Goal: Transaction & Acquisition: Purchase product/service

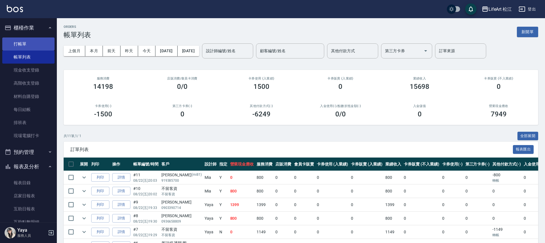
click at [26, 43] on link "打帳單" at bounding box center [28, 43] width 52 height 13
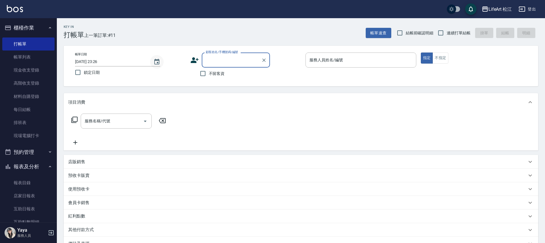
click at [157, 61] on icon "Choose date, selected date is 2025-08-22" at bounding box center [156, 62] width 7 height 7
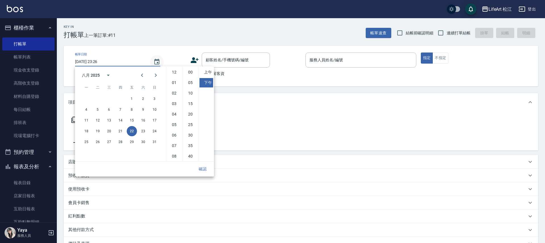
scroll to position [32, 0]
click at [143, 130] on button "23" at bounding box center [143, 131] width 10 height 10
type input "[DATE] 23:26"
click at [197, 170] on button "確認" at bounding box center [202, 169] width 18 height 11
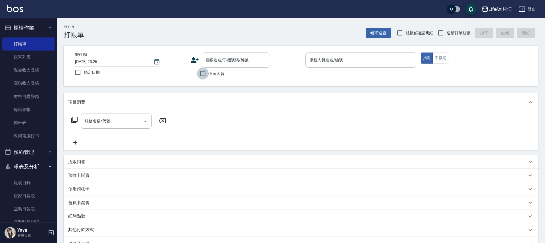
click at [203, 71] on input "不留客資" at bounding box center [203, 74] width 12 height 12
checkbox input "true"
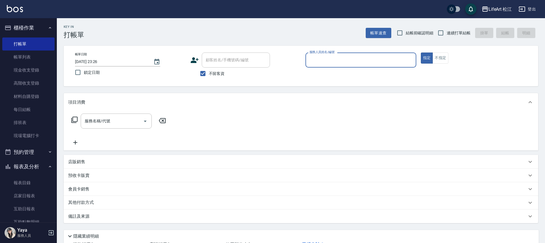
click at [326, 57] on input "服務人員姓名/編號" at bounding box center [361, 60] width 106 height 10
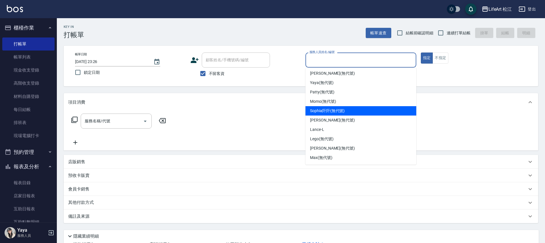
scroll to position [0, 0]
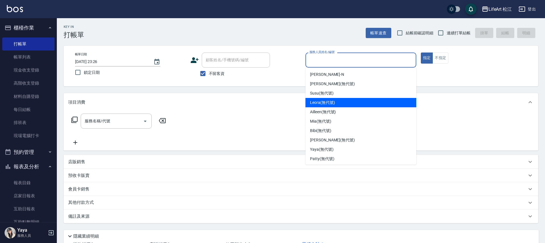
click at [351, 105] on div "Leora (無代號)" at bounding box center [360, 102] width 111 height 9
type input "Leora(無代號)"
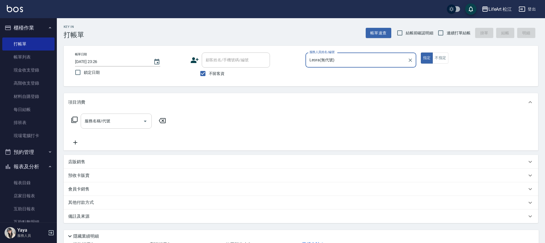
click at [101, 126] on div "服務名稱/代號" at bounding box center [116, 121] width 71 height 15
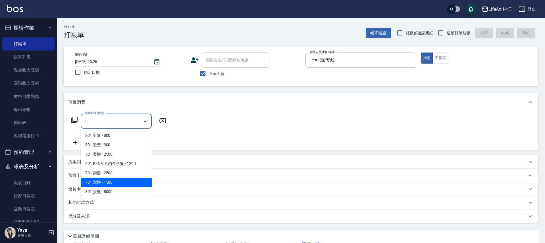
click at [112, 184] on span "731 漂髮 - 1500" at bounding box center [116, 182] width 71 height 9
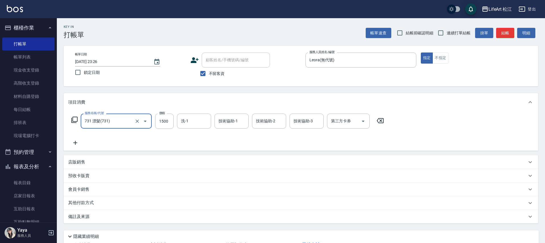
type input "731 漂髮(731)"
click at [86, 216] on p "備註及來源" at bounding box center [78, 217] width 21 height 6
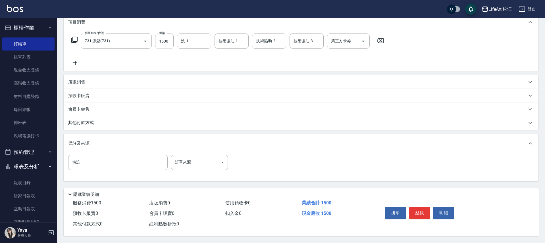
scroll to position [83, 0]
click at [86, 162] on input "備註" at bounding box center [117, 162] width 99 height 15
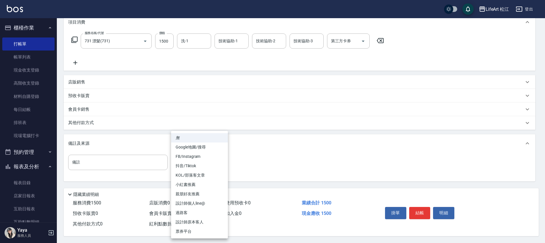
click at [195, 164] on body "LifeArt 松江 登出 櫃檯作業 打帳單 帳單列表 現金收支登錄 高階收支登錄 材料自購登錄 每日結帳 排班表 現場電腦打卡 預約管理 預約管理 單日預約…" at bounding box center [272, 81] width 545 height 323
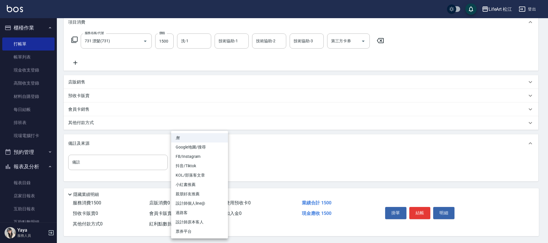
click at [195, 176] on li "KOL/部落客文章" at bounding box center [199, 175] width 57 height 9
type input "KOL/部落客文章"
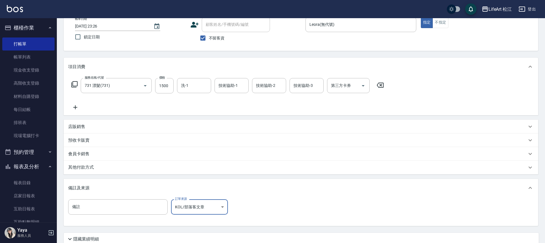
scroll to position [38, 0]
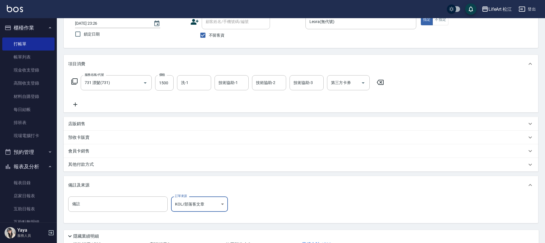
click at [97, 166] on div "其他付款方式" at bounding box center [297, 165] width 458 height 6
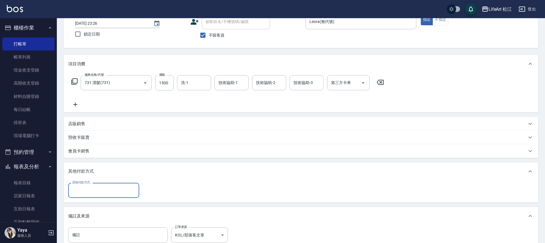
scroll to position [0, 0]
click at [110, 187] on input "其他付款方式" at bounding box center [104, 190] width 66 height 10
click at [90, 170] on p "其他付款方式" at bounding box center [82, 171] width 28 height 6
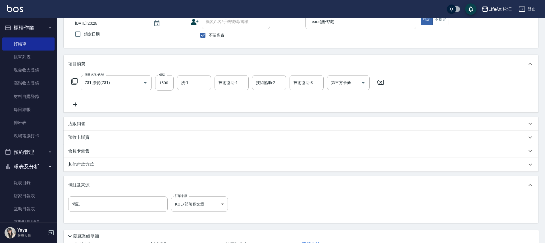
scroll to position [83, 0]
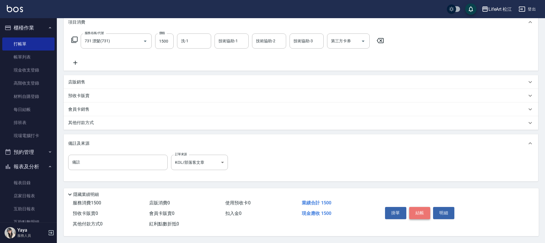
click at [423, 212] on button "結帳" at bounding box center [419, 213] width 21 height 12
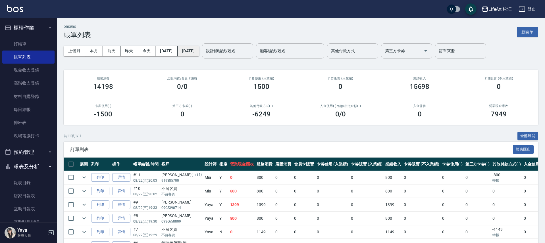
click at [199, 51] on button "[DATE]" at bounding box center [189, 51] width 22 height 11
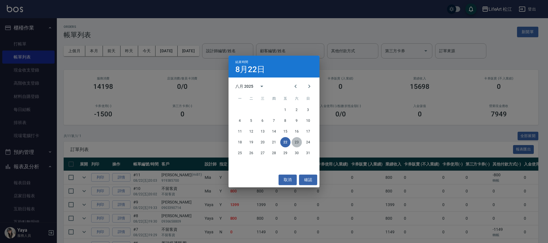
click at [298, 140] on button "23" at bounding box center [296, 142] width 10 height 10
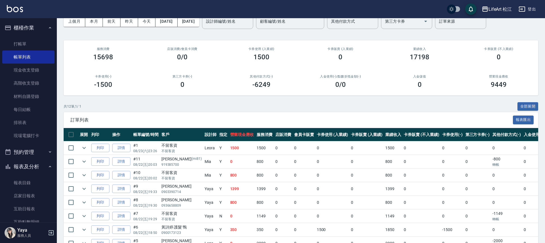
scroll to position [39, 0]
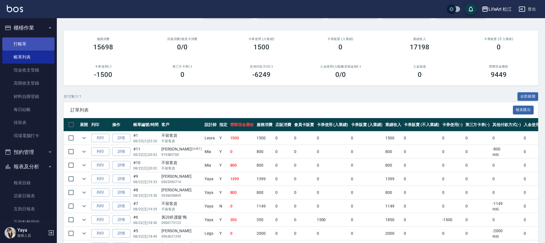
click at [25, 43] on link "打帳單" at bounding box center [28, 43] width 52 height 13
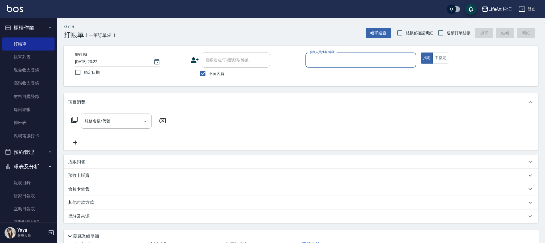
click at [334, 63] on input "服務人員姓名/編號" at bounding box center [361, 60] width 106 height 10
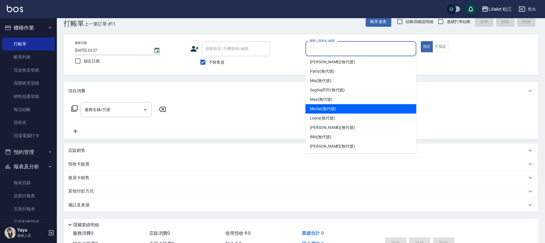
scroll to position [19, 0]
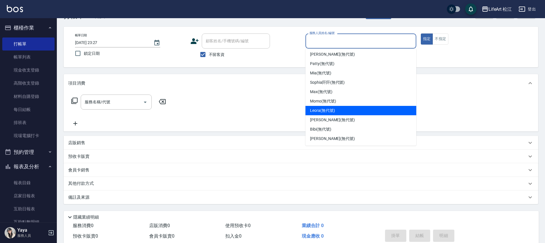
click at [327, 110] on span "Leora (無代號)" at bounding box center [322, 111] width 25 height 6
type input "Leora(無代號)"
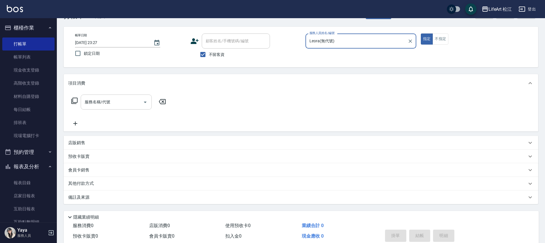
click at [129, 104] on input "服務名稱/代號" at bounding box center [111, 102] width 57 height 10
click at [204, 118] on div "服務名稱/代號 服務名稱/代號" at bounding box center [301, 111] width 474 height 39
click at [74, 144] on p "店販銷售" at bounding box center [76, 143] width 17 height 6
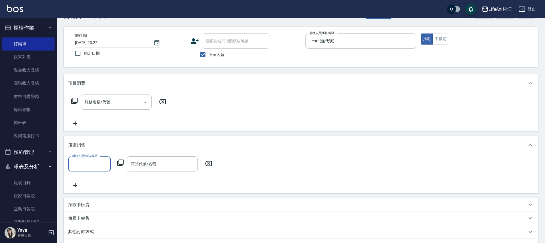
scroll to position [0, 0]
click at [159, 163] on input "商品代號/名稱" at bounding box center [162, 164] width 66 height 10
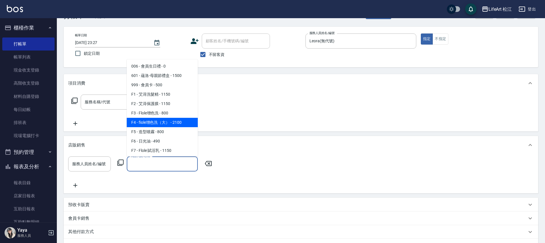
scroll to position [1, 0]
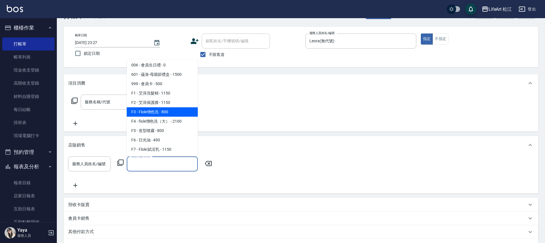
click at [168, 110] on span "F3 - Flole增色洗 - 800" at bounding box center [162, 111] width 71 height 9
type input "Flole增色洗"
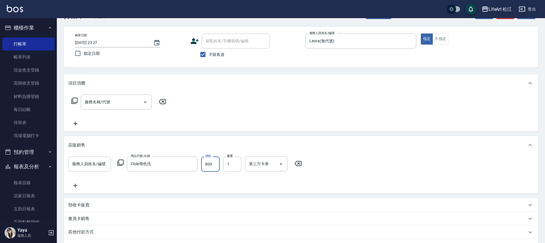
click at [212, 165] on input "800" at bounding box center [210, 164] width 18 height 15
type input "720"
click at [104, 163] on input "服務人員姓名/編號" at bounding box center [89, 164] width 37 height 10
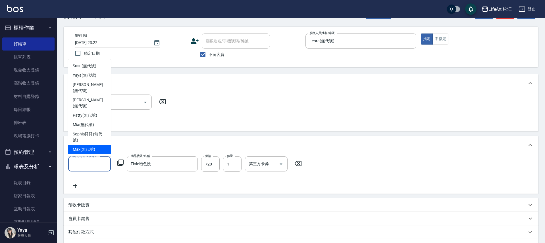
scroll to position [47, 0]
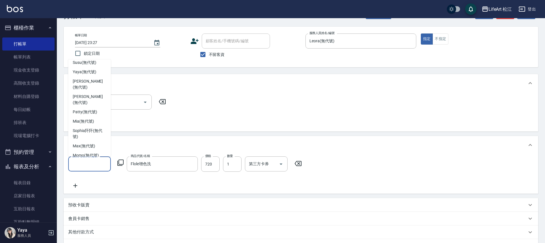
click at [92, 162] on span "Leora (無代號)" at bounding box center [85, 165] width 25 height 6
type input "Leora(無代號)"
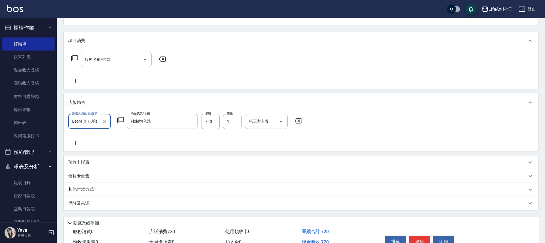
scroll to position [63, 0]
click at [80, 185] on div "其他付款方式" at bounding box center [301, 189] width 474 height 14
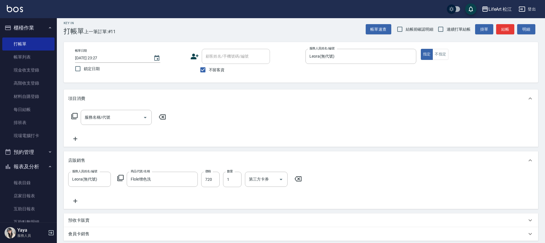
scroll to position [0, 0]
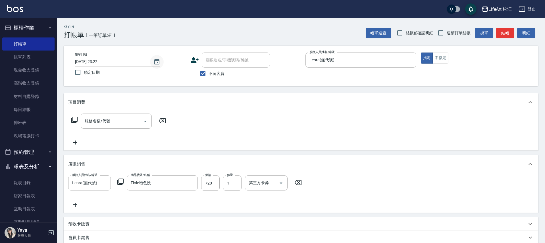
click at [155, 60] on icon "Choose date, selected date is 2025-08-22" at bounding box center [156, 62] width 5 height 6
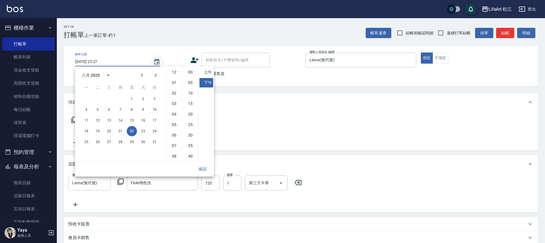
scroll to position [32, 0]
click at [145, 132] on button "23" at bounding box center [143, 131] width 10 height 10
type input "[DATE] 23:27"
click at [143, 132] on button "23" at bounding box center [143, 131] width 10 height 10
click at [202, 170] on button "確認" at bounding box center [202, 169] width 18 height 11
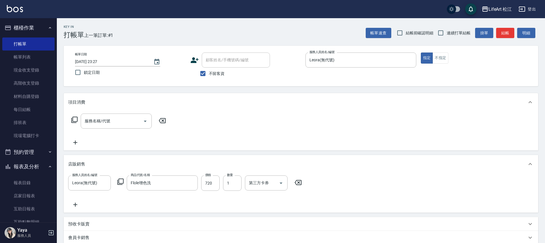
scroll to position [129, 0]
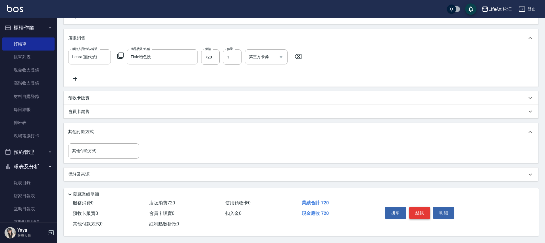
click at [422, 213] on button "結帳" at bounding box center [419, 213] width 21 height 12
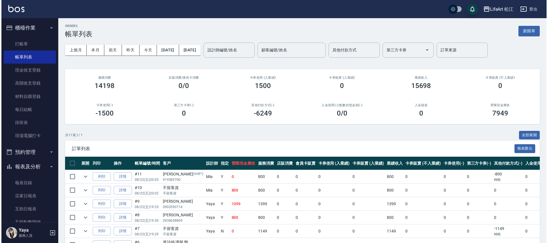
scroll to position [1, 0]
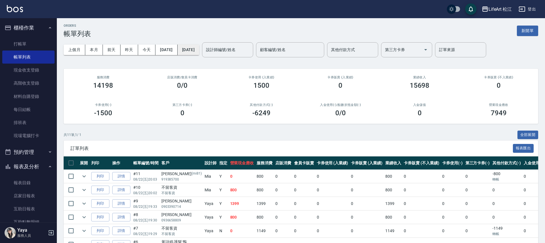
click at [199, 51] on button "[DATE]" at bounding box center [189, 50] width 22 height 11
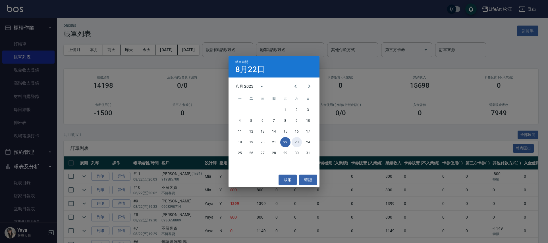
click at [295, 143] on button "23" at bounding box center [296, 142] width 10 height 10
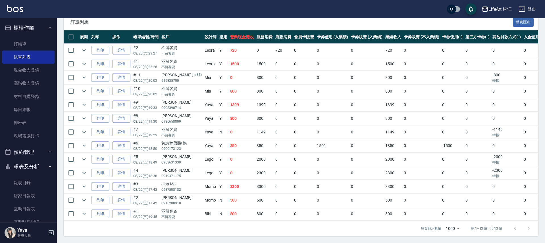
scroll to position [132, 0]
drag, startPoint x: 290, startPoint y: 221, endPoint x: 376, endPoint y: 204, distance: 87.3
click at [376, 204] on div "訂單列表 報表匯出 展開 列印 操作 帳單編號/時間 客戶 設計師 指定 營業現金應收 服務消費 店販消費 會員卡販賣 卡券使用 (入業績) 卡券販賣 (入業…" at bounding box center [301, 125] width 474 height 222
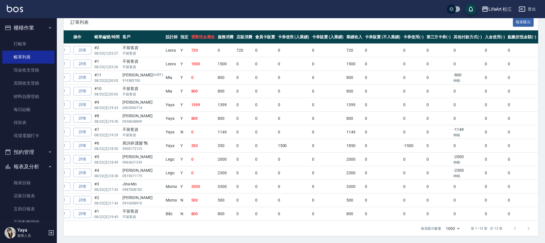
scroll to position [0, 0]
